Goal: Task Accomplishment & Management: Use online tool/utility

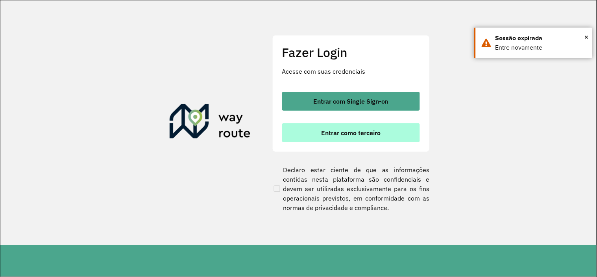
click at [345, 134] on span "Entrar como terceiro" at bounding box center [350, 133] width 59 height 6
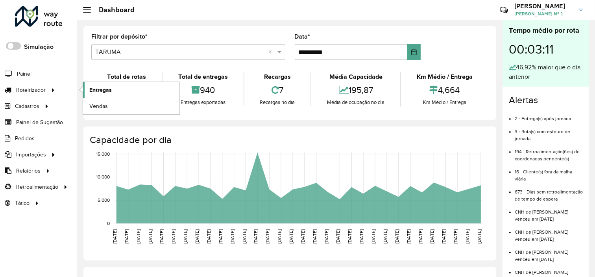
click at [107, 91] on span "Entregas" at bounding box center [100, 90] width 22 height 8
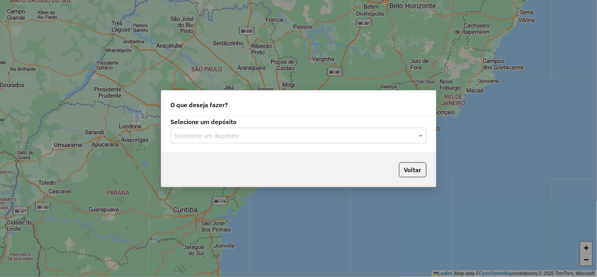
click at [277, 134] on input "text" at bounding box center [291, 135] width 232 height 9
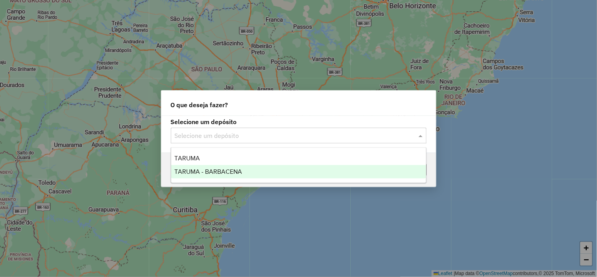
click at [279, 166] on div "TARUMA - BARBACENA" at bounding box center [298, 171] width 255 height 13
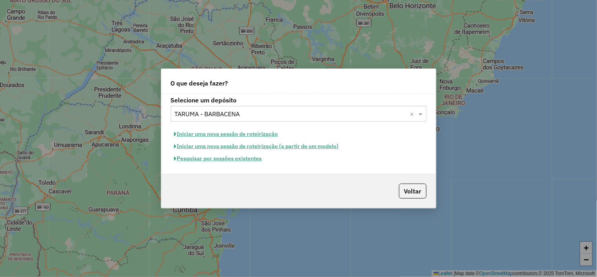
click at [237, 158] on button "Pesquisar por sessões existentes" at bounding box center [218, 158] width 95 height 12
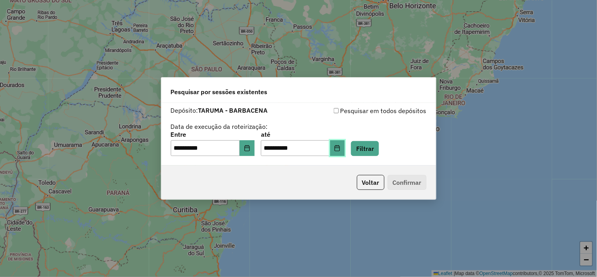
click at [340, 147] on icon "Choose Date" at bounding box center [337, 148] width 6 height 6
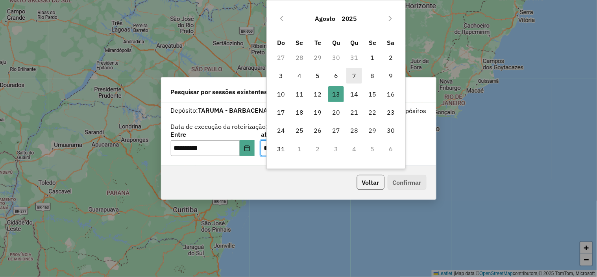
click at [357, 73] on span "7" at bounding box center [354, 76] width 16 height 16
type input "**********"
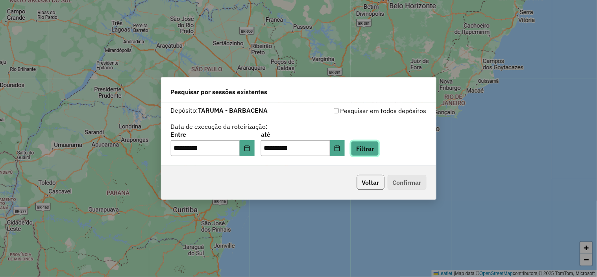
click at [377, 146] on button "Filtrar" at bounding box center [365, 148] width 28 height 15
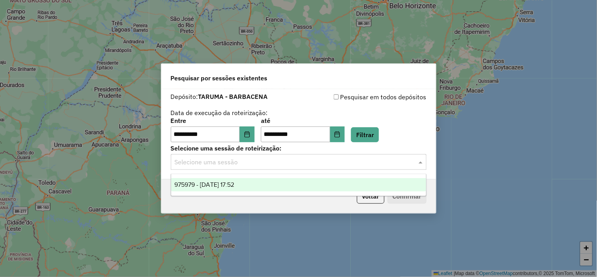
click at [297, 161] on input "text" at bounding box center [291, 161] width 232 height 9
click at [306, 187] on div "975979 - 07/08/2025 17:52" at bounding box center [298, 184] width 255 height 13
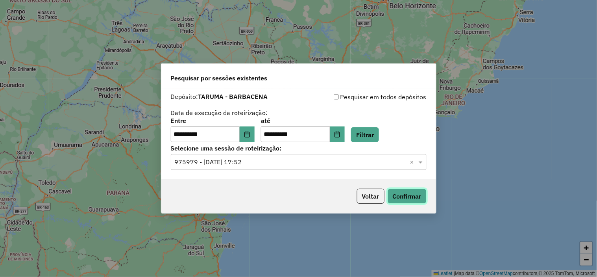
click at [403, 194] on button "Confirmar" at bounding box center [407, 196] width 39 height 15
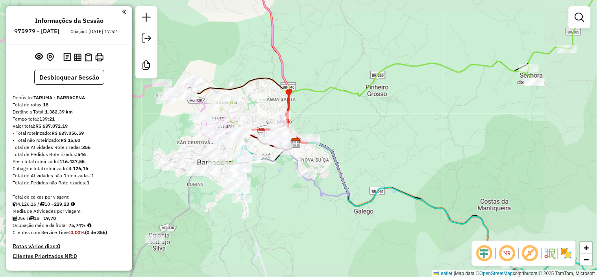
drag, startPoint x: 280, startPoint y: 179, endPoint x: 302, endPoint y: 135, distance: 48.9
click at [302, 139] on div "Janela de atendimento Grade de atendimento Capacidade Transportadoras Veículos …" at bounding box center [298, 138] width 597 height 277
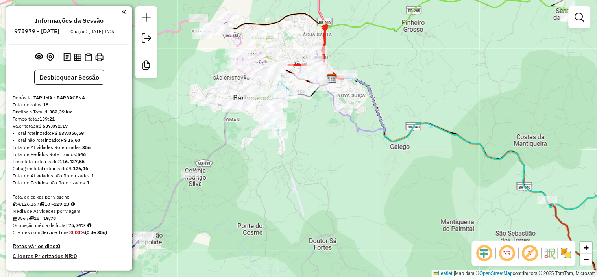
drag, startPoint x: 329, startPoint y: 124, endPoint x: 329, endPoint y: 108, distance: 16.1
click at [329, 111] on div "Janela de atendimento Grade de atendimento Capacidade Transportadoras Veículos …" at bounding box center [298, 138] width 597 height 277
